Goal: Task Accomplishment & Management: Complete application form

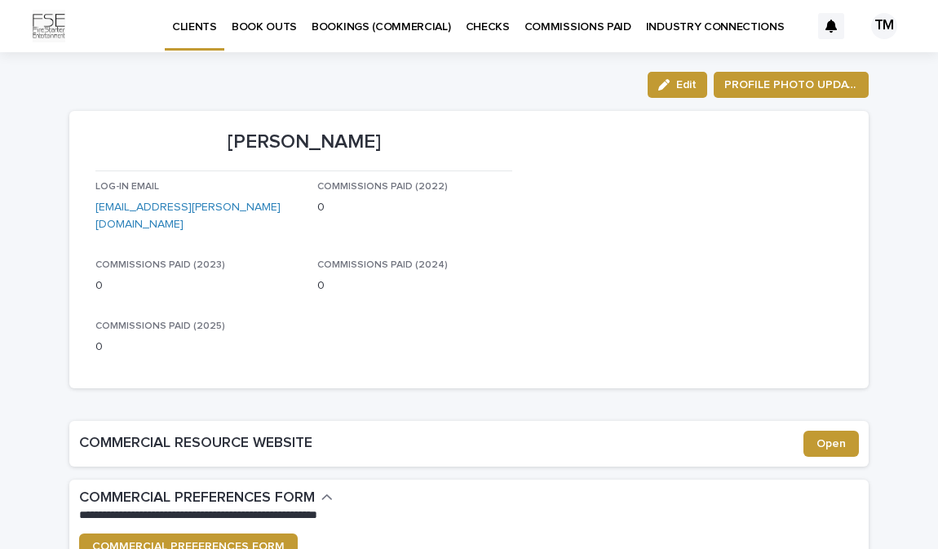
click at [388, 38] on link "BOOKINGS (COMMERCIAL)" at bounding box center [381, 25] width 154 height 51
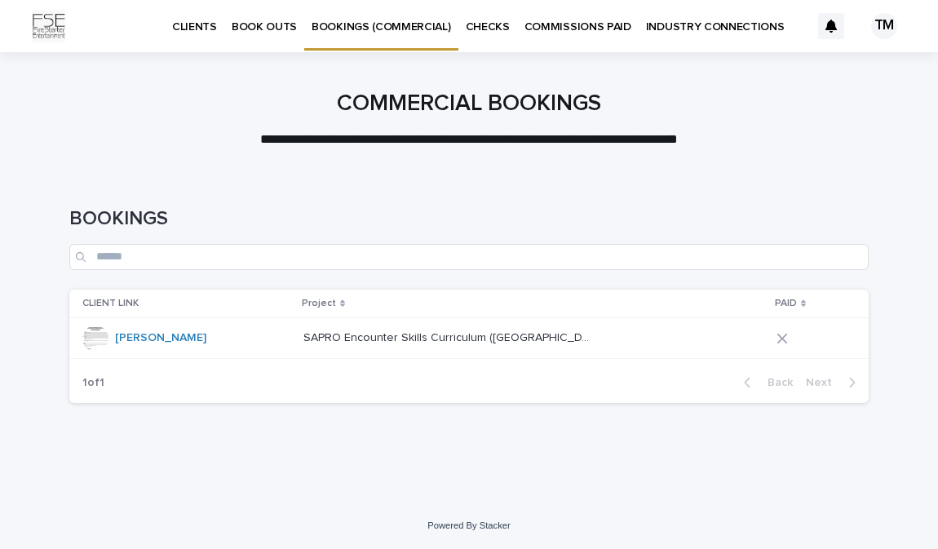
click at [256, 21] on p "BOOK OUTS" at bounding box center [264, 17] width 65 height 34
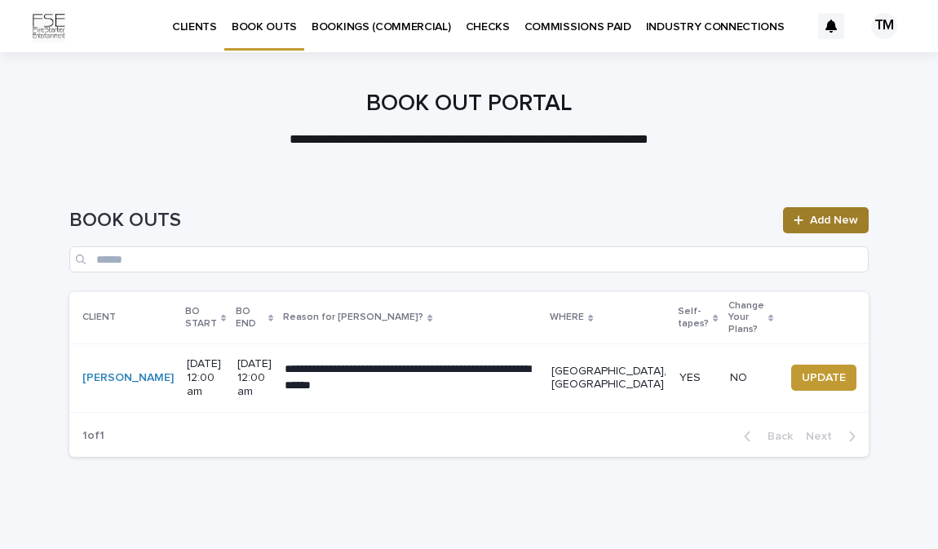
click at [816, 223] on span "Add New" at bounding box center [834, 219] width 48 height 11
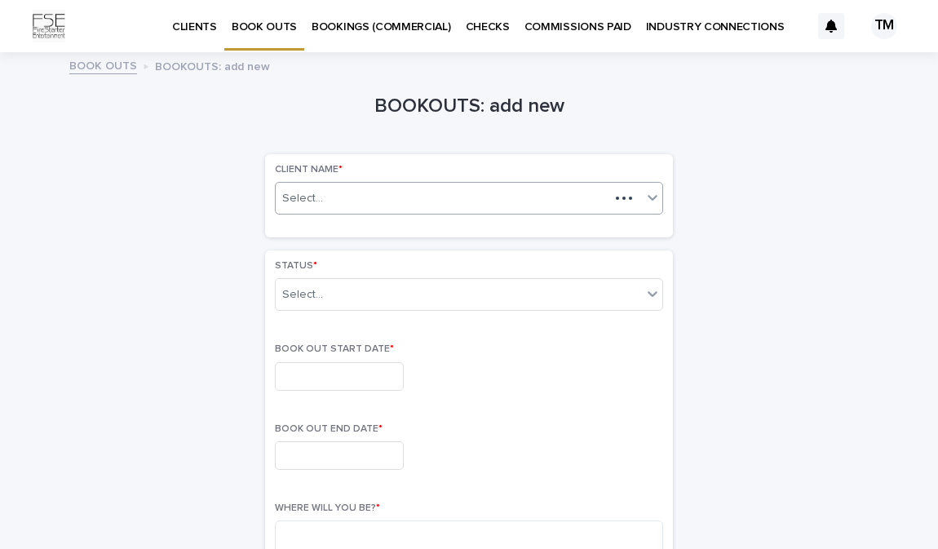
click at [512, 189] on div "Select..." at bounding box center [443, 198] width 334 height 20
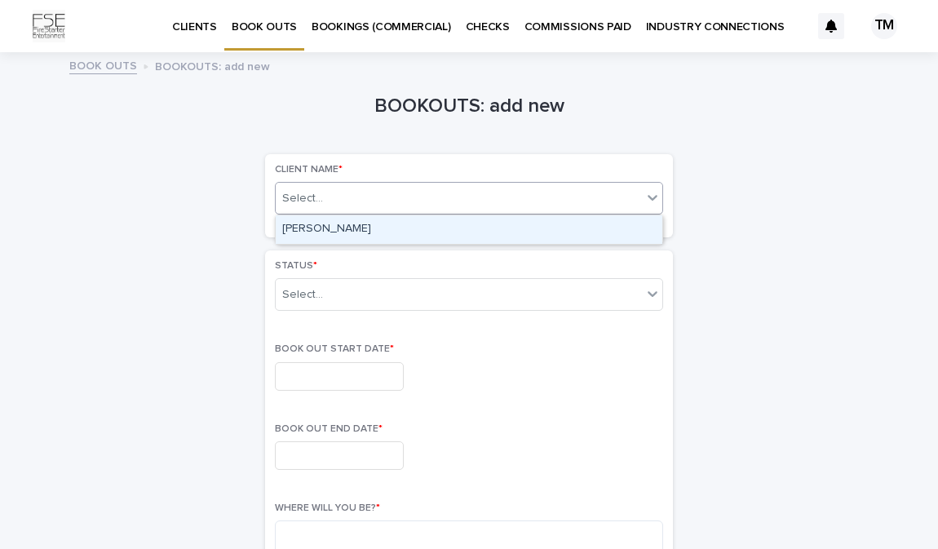
click at [506, 219] on div "[PERSON_NAME]" at bounding box center [469, 229] width 387 height 29
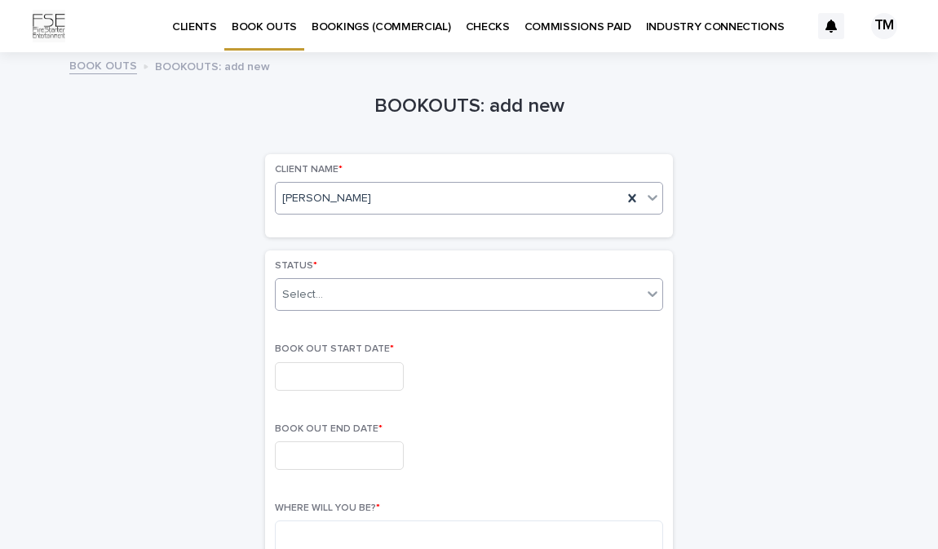
click at [512, 284] on div "Select..." at bounding box center [459, 294] width 366 height 27
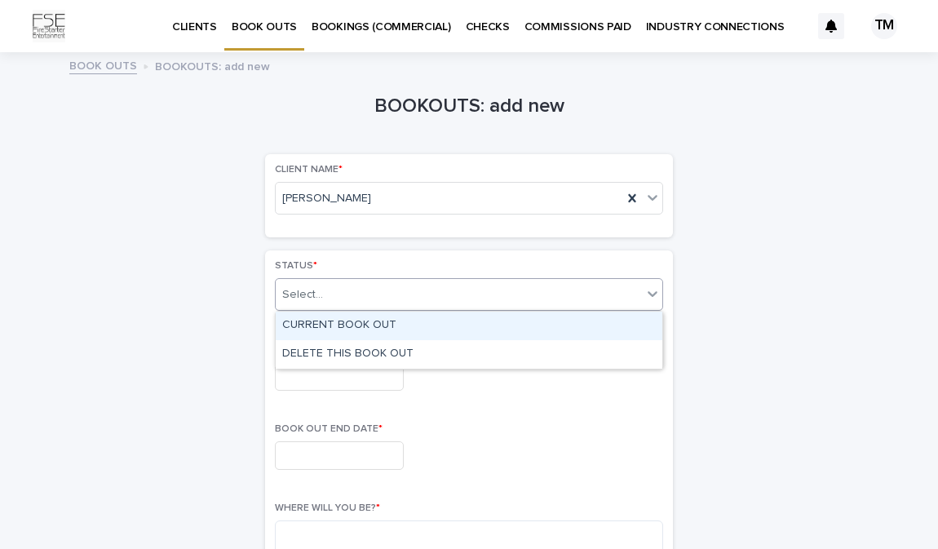
click at [511, 317] on div "CURRENT BOOK OUT" at bounding box center [469, 326] width 387 height 29
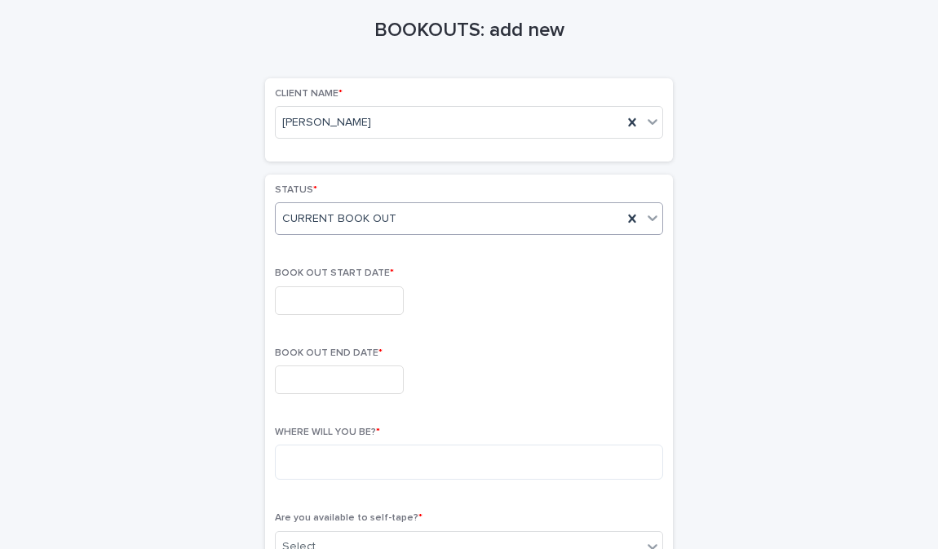
scroll to position [99, 0]
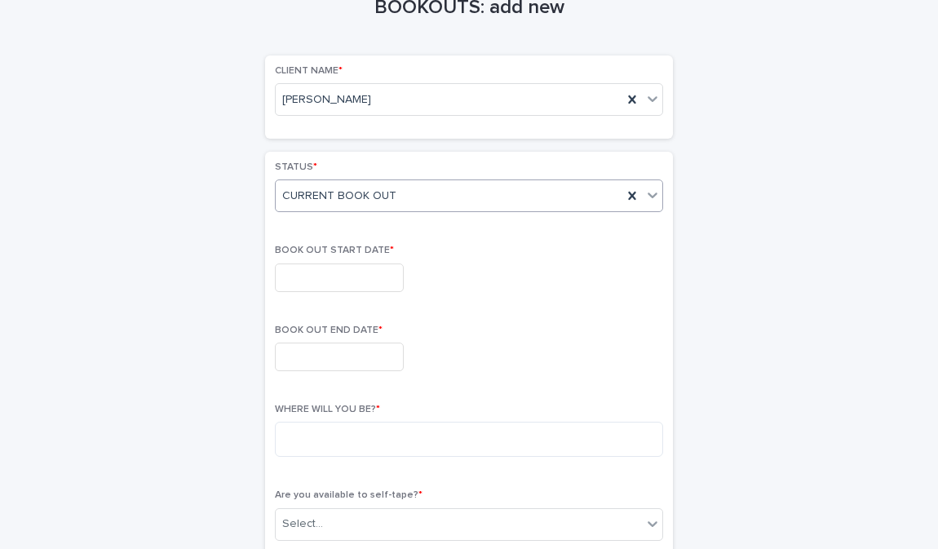
click at [351, 291] on div "BOOK OUT START DATE *" at bounding box center [469, 275] width 388 height 60
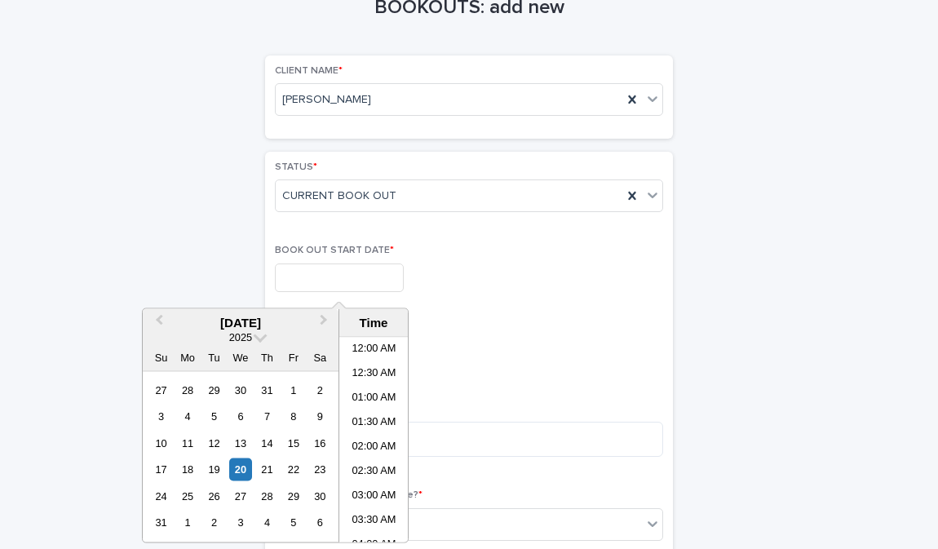
scroll to position [937, 0]
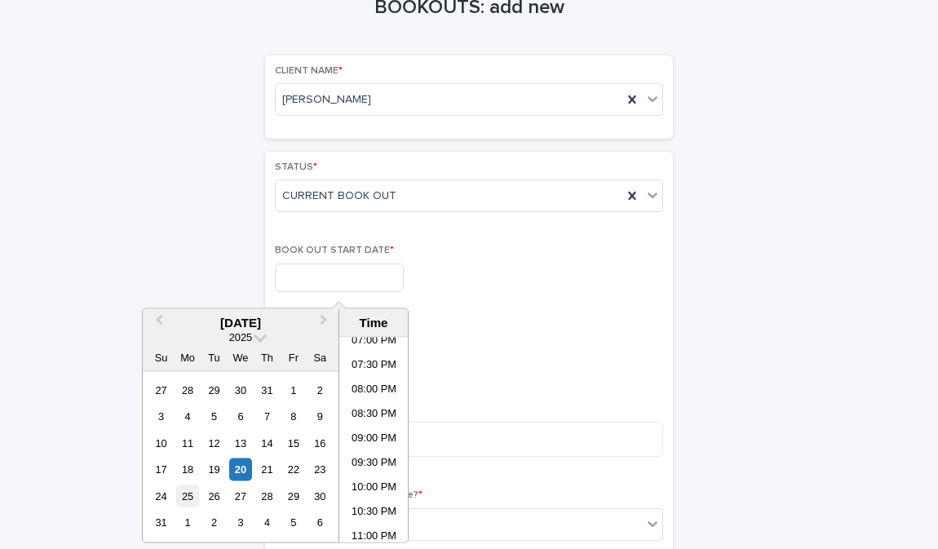
click at [186, 498] on div "25" at bounding box center [187, 495] width 22 height 22
type input "**********"
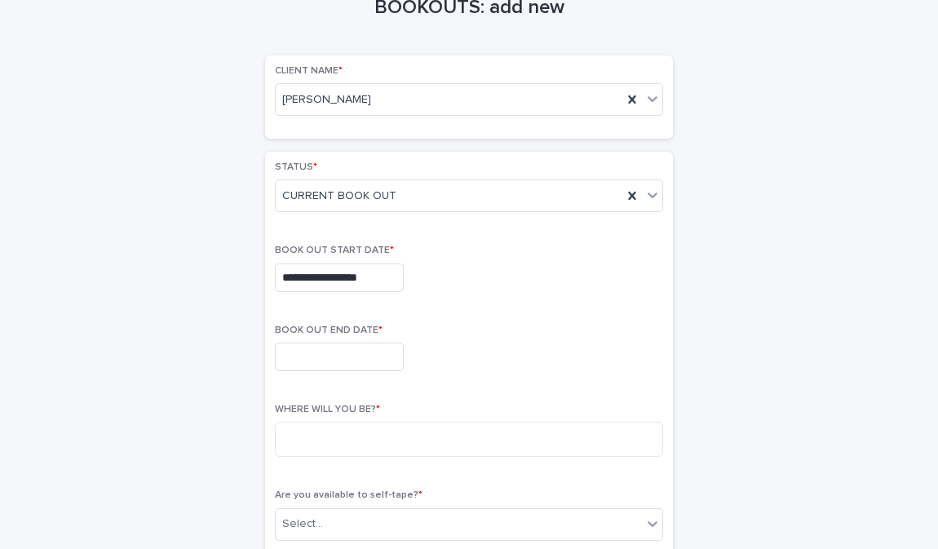
click at [457, 334] on p "BOOK OUT END DATE *" at bounding box center [469, 330] width 388 height 11
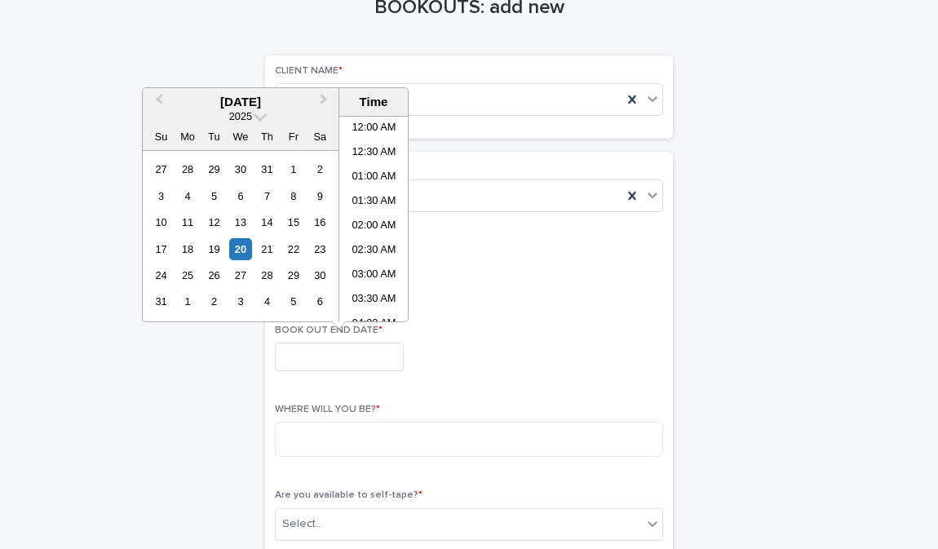
click at [360, 365] on input "text" at bounding box center [339, 356] width 129 height 29
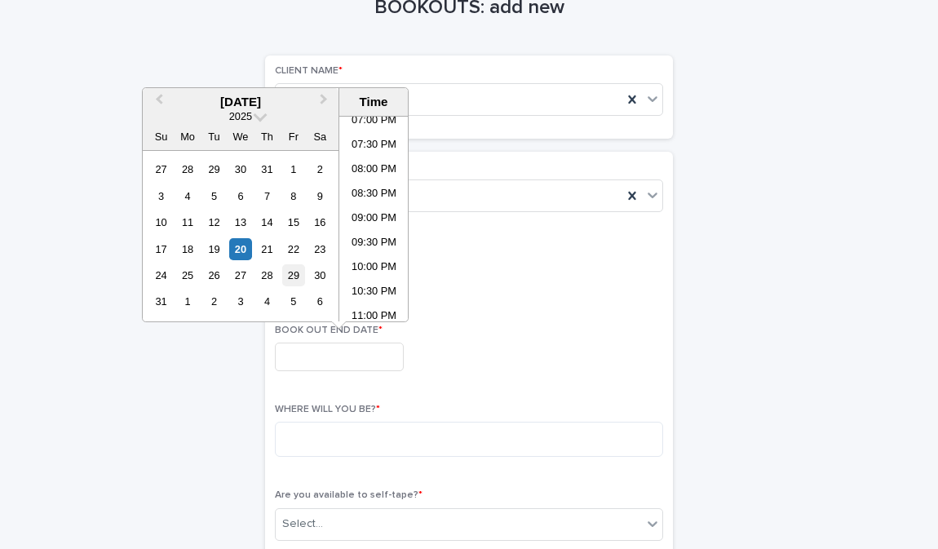
click at [298, 276] on div "29" at bounding box center [293, 275] width 22 height 22
type input "**********"
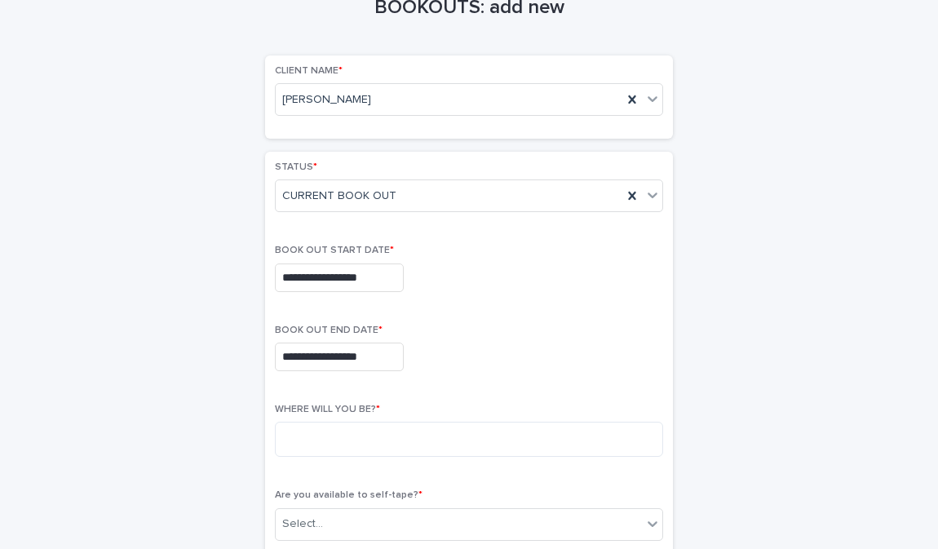
click at [455, 334] on p "BOOK OUT END DATE *" at bounding box center [469, 330] width 388 height 11
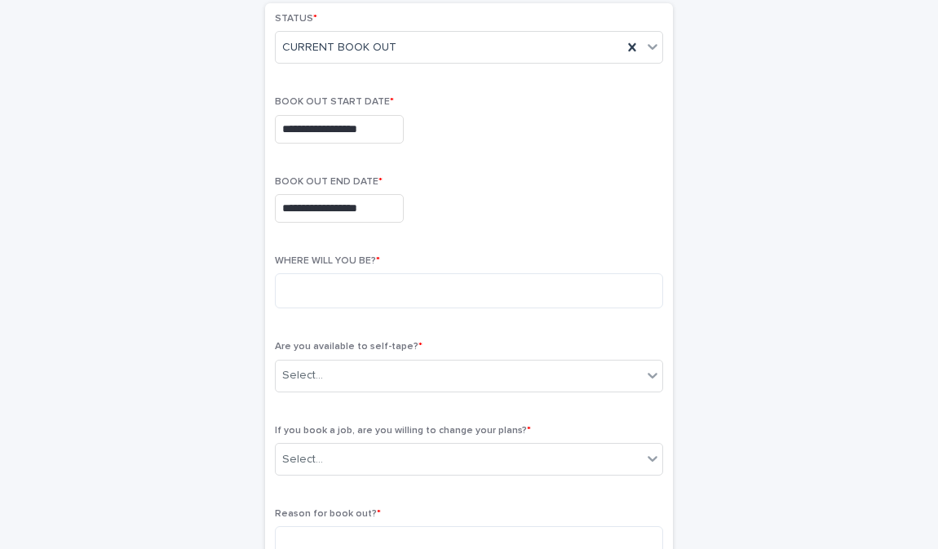
scroll to position [263, 0]
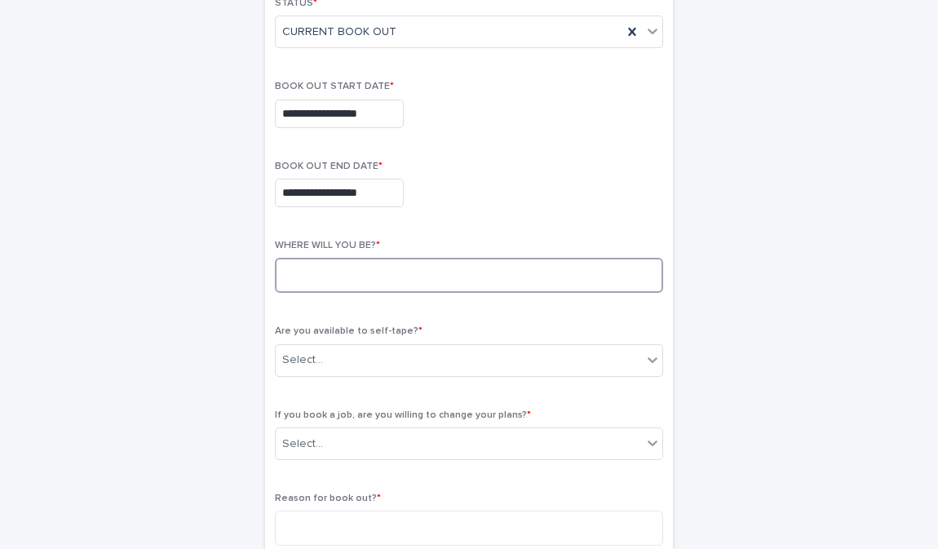
click at [450, 259] on textarea at bounding box center [469, 275] width 388 height 35
type textarea "**********"
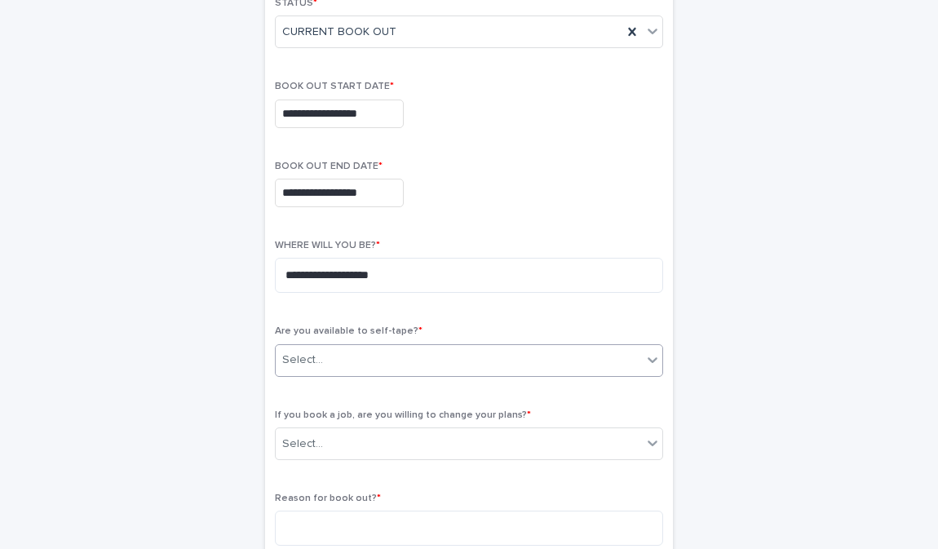
click at [462, 356] on div "Select..." at bounding box center [459, 360] width 366 height 27
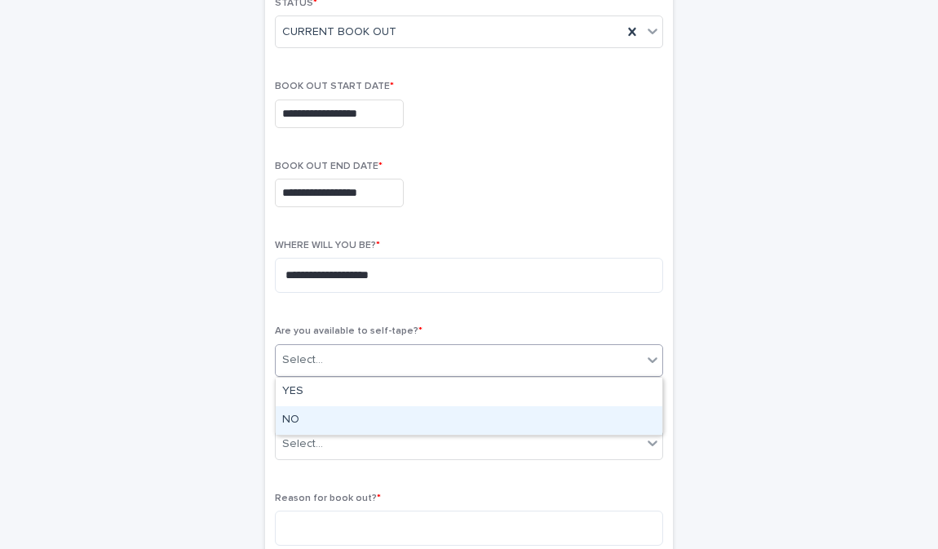
click at [421, 420] on div "NO" at bounding box center [469, 420] width 387 height 29
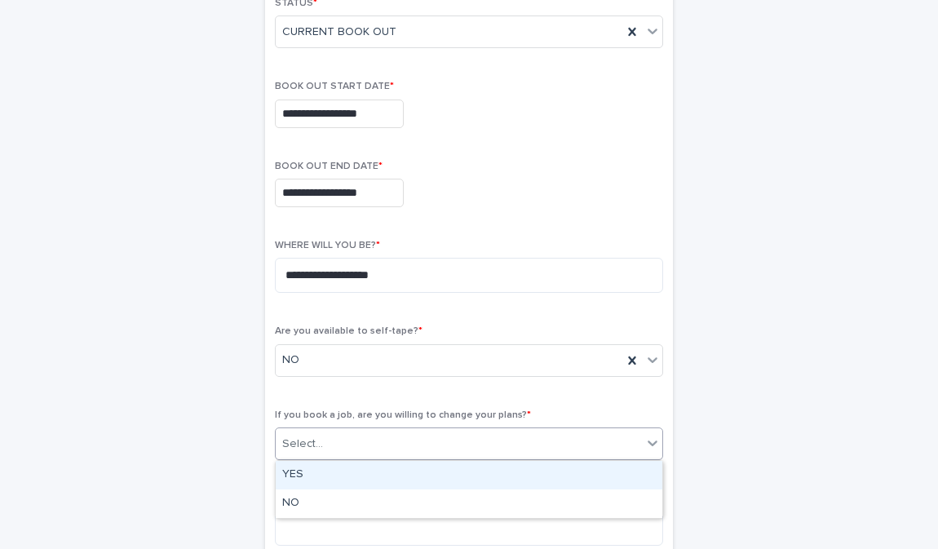
click at [401, 452] on div "Select..." at bounding box center [459, 444] width 366 height 27
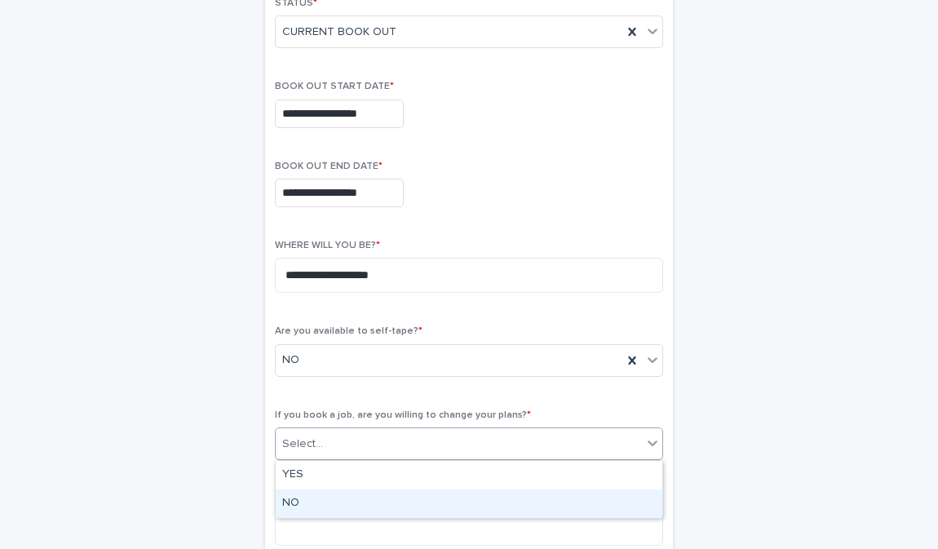
click at [382, 497] on div "NO" at bounding box center [469, 503] width 387 height 29
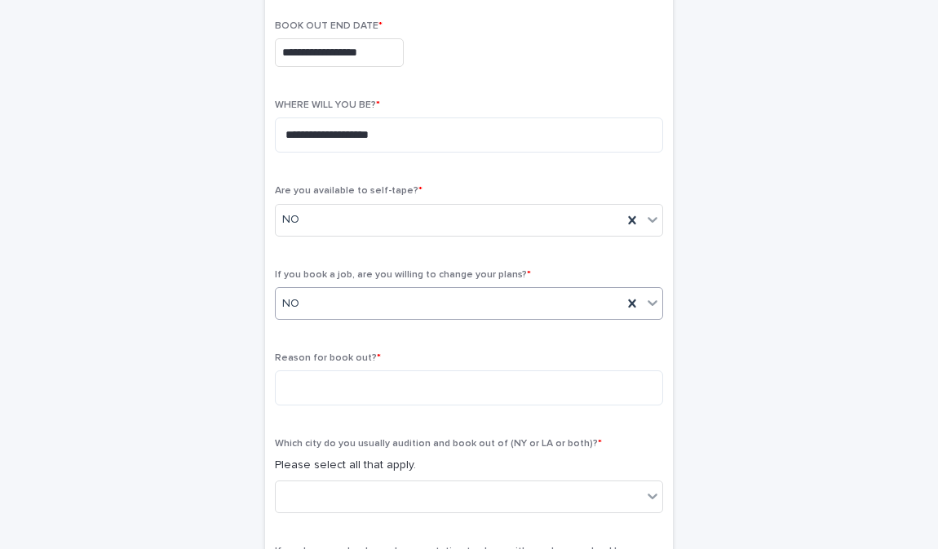
scroll to position [413, 0]
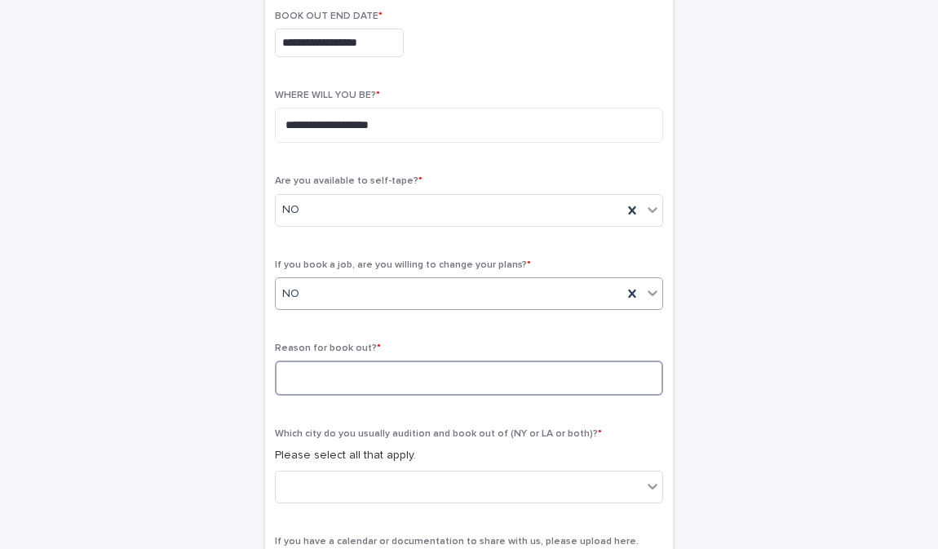
click at [370, 376] on textarea at bounding box center [469, 377] width 388 height 35
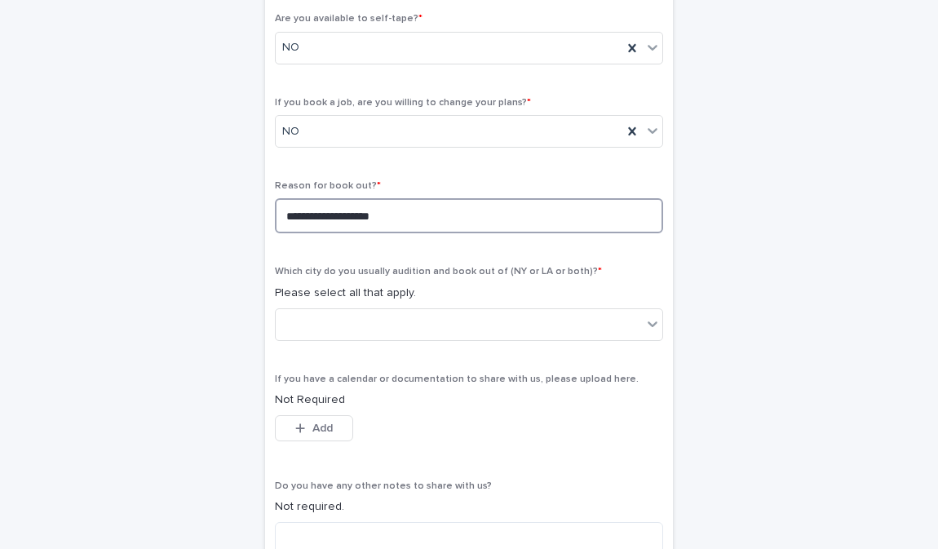
scroll to position [573, 0]
type textarea "**********"
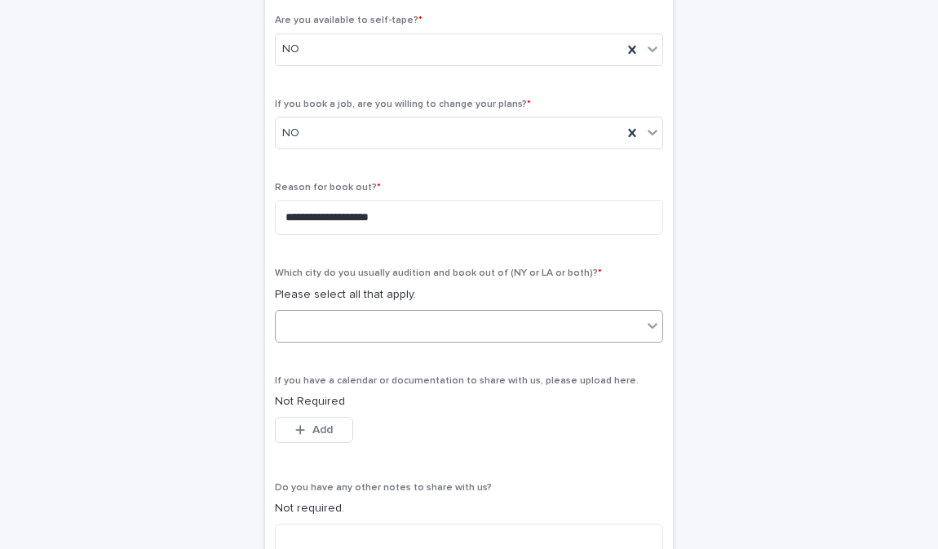
click at [434, 332] on div at bounding box center [459, 325] width 366 height 27
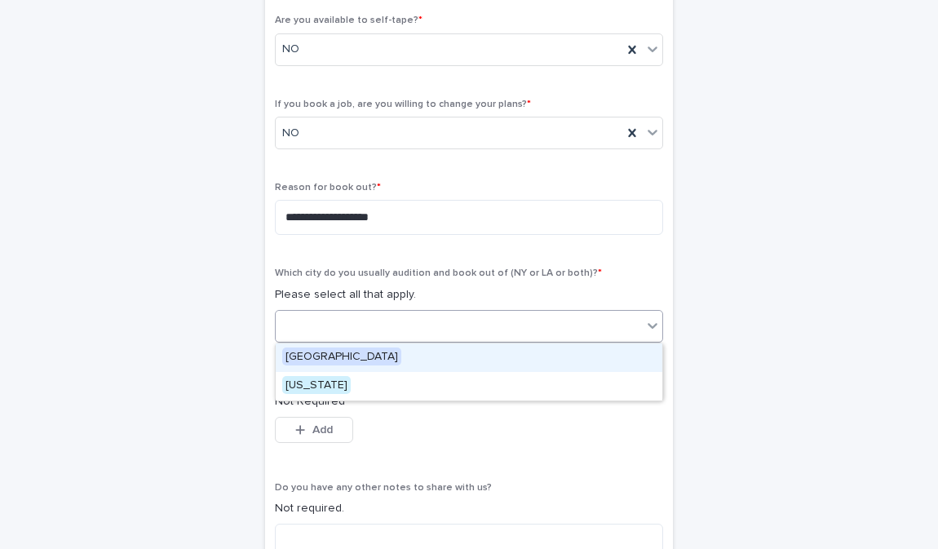
click at [318, 356] on span "[GEOGRAPHIC_DATA]" at bounding box center [341, 356] width 119 height 18
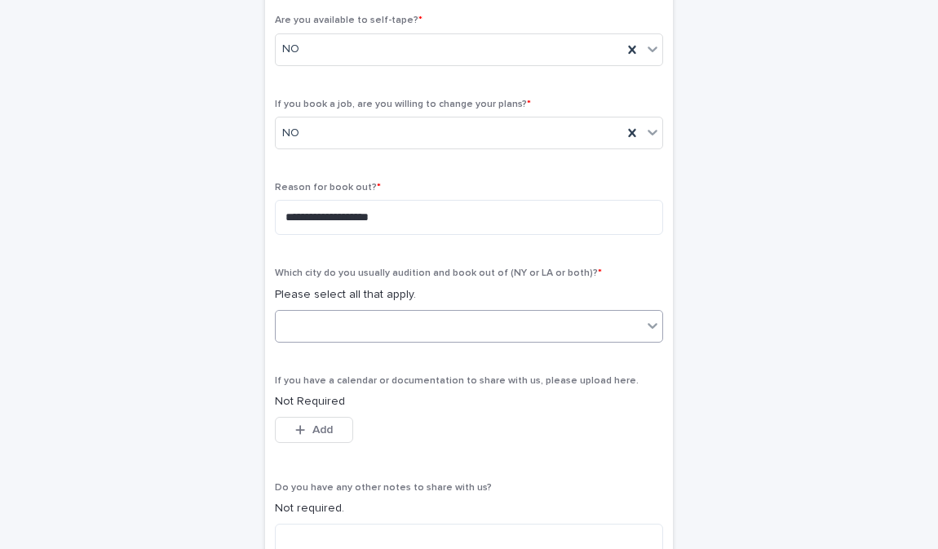
scroll to position [697, 0]
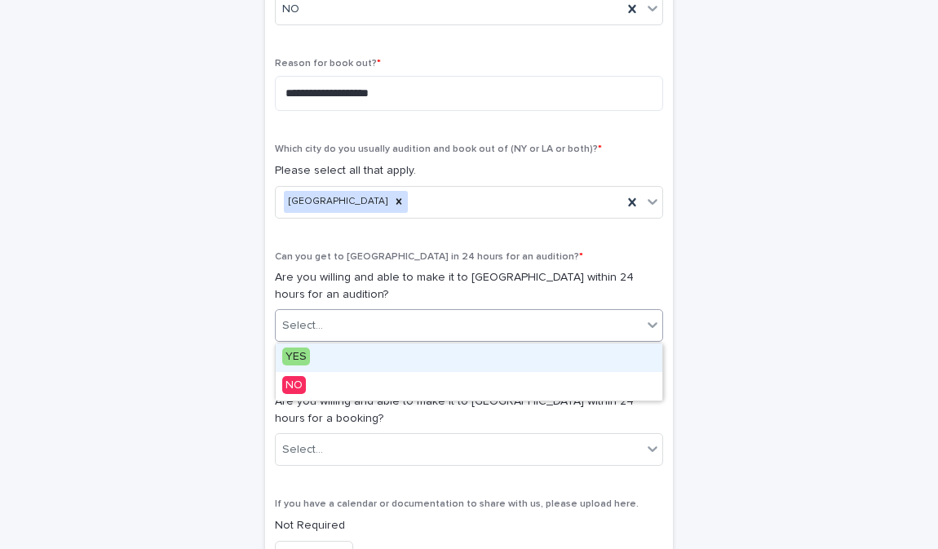
click at [325, 320] on input "text" at bounding box center [326, 326] width 2 height 14
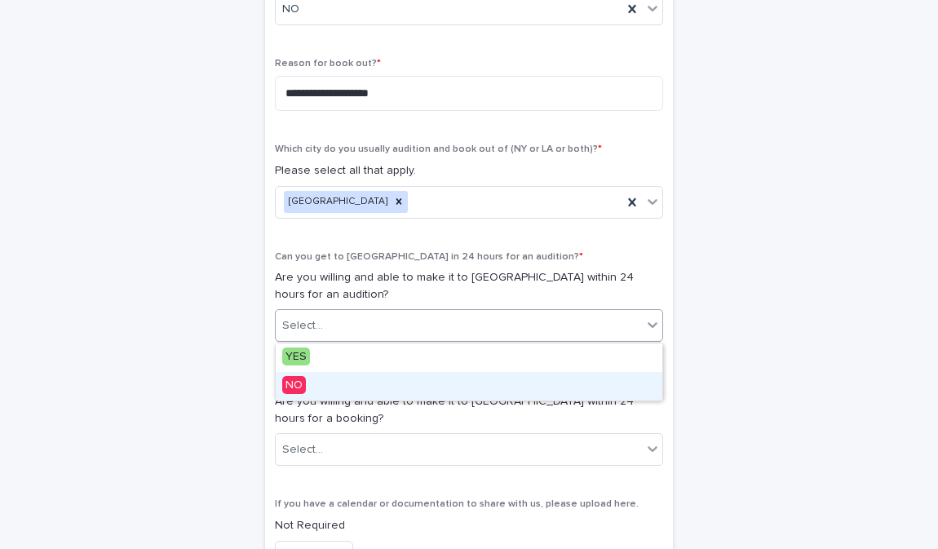
click at [314, 389] on div "NO" at bounding box center [469, 386] width 387 height 29
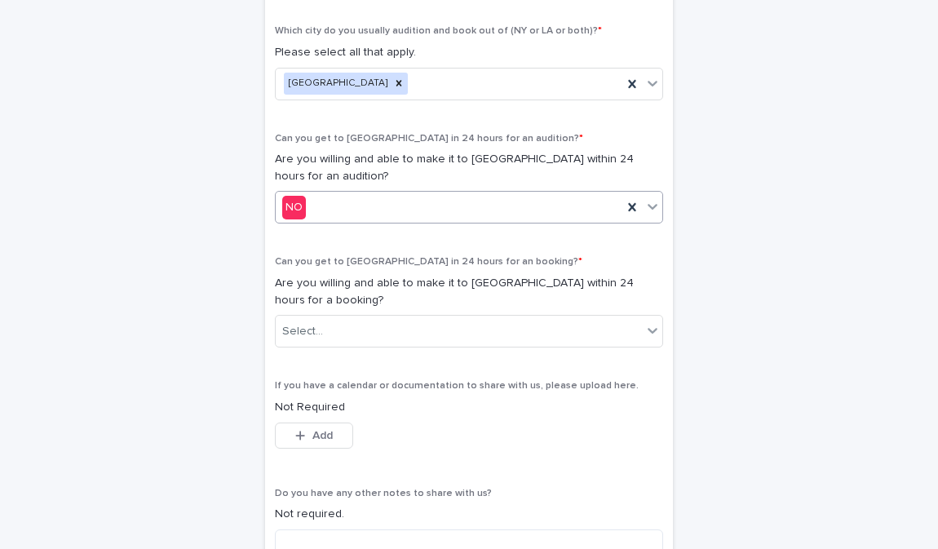
scroll to position [819, 0]
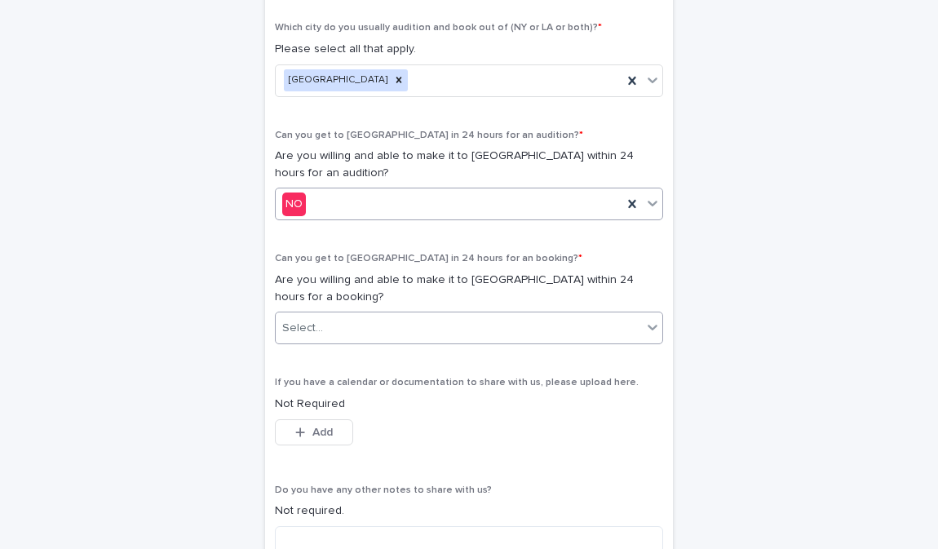
click at [341, 328] on div "Select..." at bounding box center [459, 328] width 366 height 27
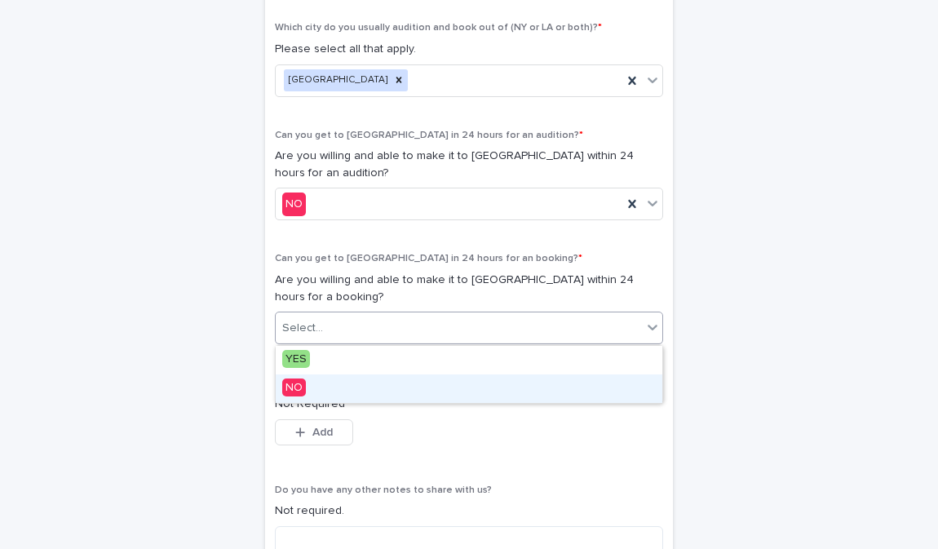
click at [338, 398] on div "NO" at bounding box center [469, 388] width 387 height 29
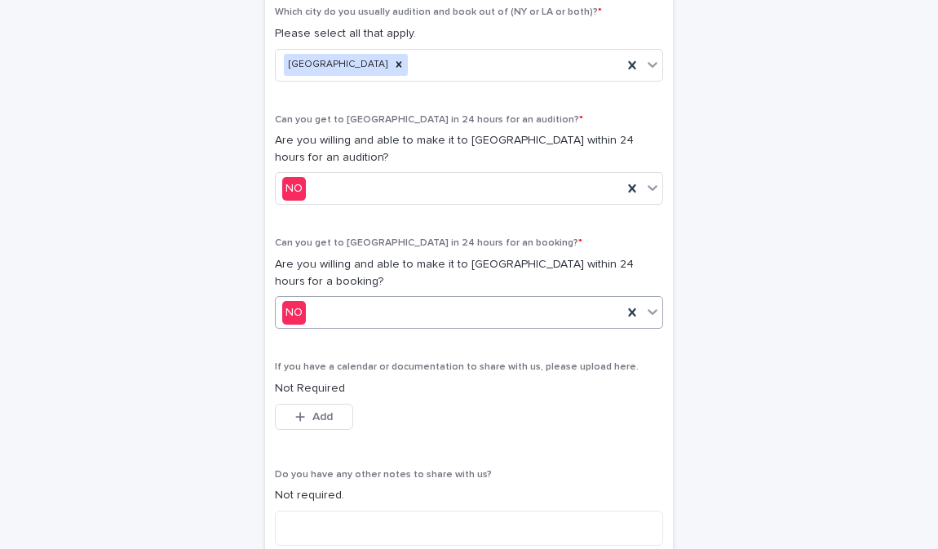
scroll to position [1020, 0]
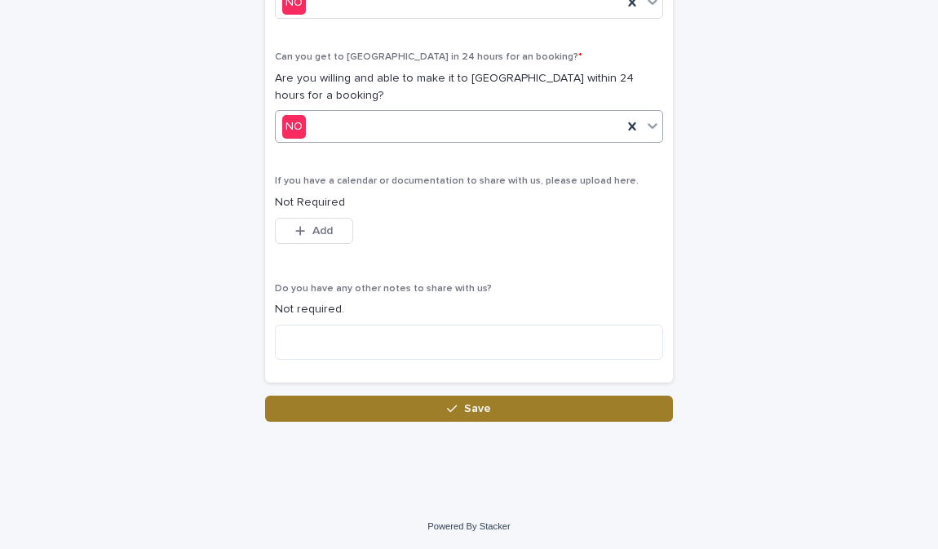
click at [389, 407] on button "Save" at bounding box center [469, 408] width 408 height 26
